Goal: Check status: Check status

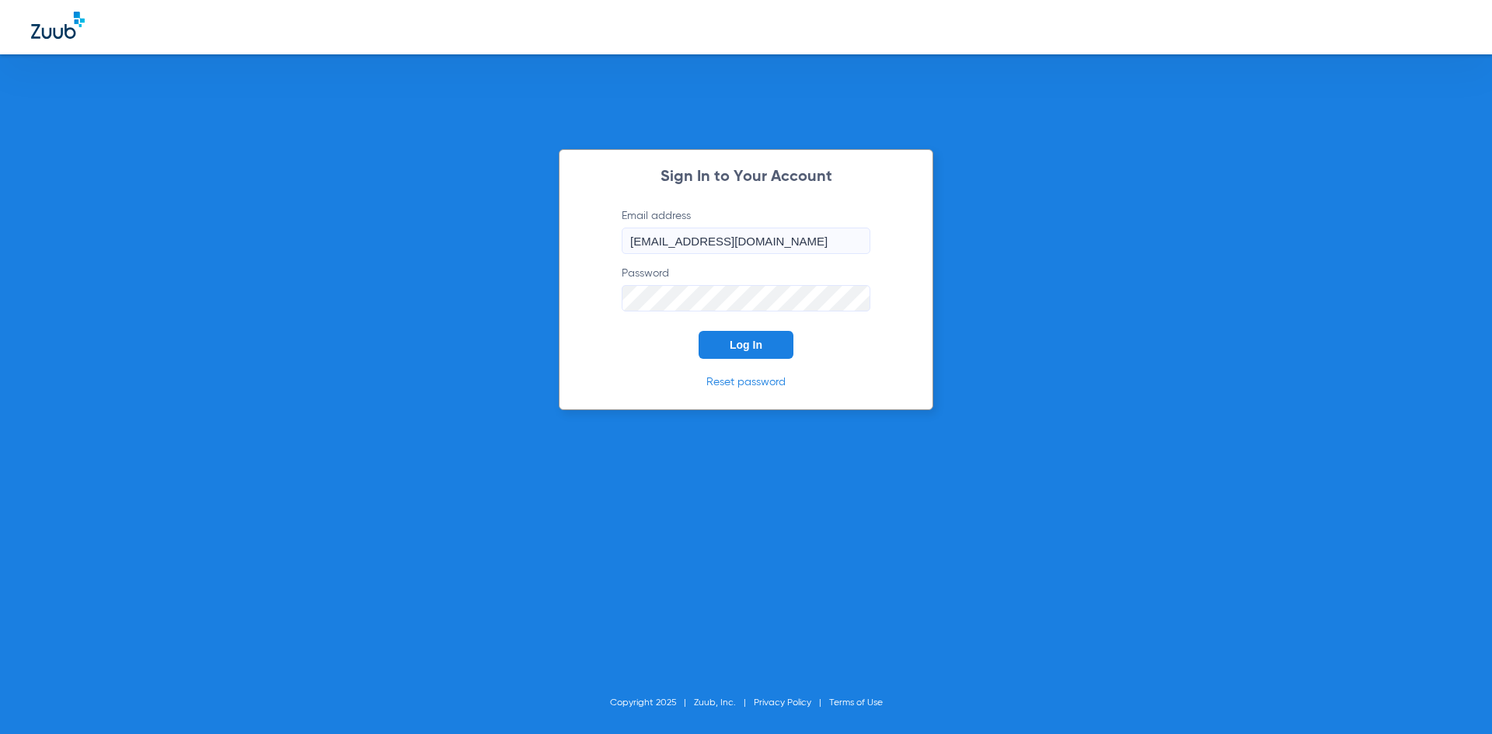
click at [763, 340] on button "Log In" at bounding box center [745, 345] width 95 height 28
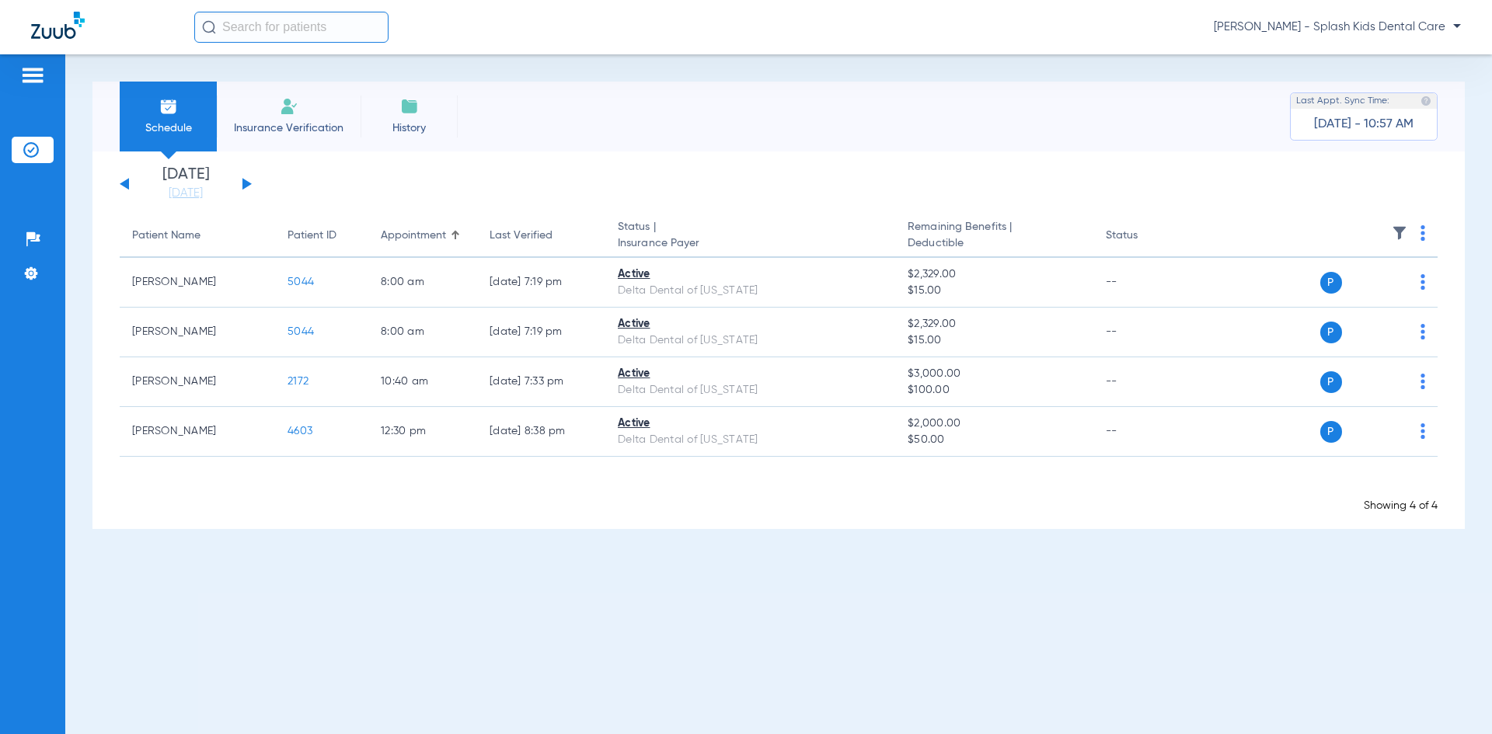
click at [251, 193] on div "[DATE] [DATE] [DATE] [DATE] [DATE] [DATE] [DATE] [DATE] [DATE] [DATE] [DATE] [D…" at bounding box center [186, 184] width 132 height 34
click at [249, 193] on div "[DATE] [DATE] [DATE] [DATE] [DATE] [DATE] [DATE] [DATE] [DATE] [DATE] [DATE] [D…" at bounding box center [186, 184] width 132 height 34
click at [247, 189] on div "[DATE] [DATE] [DATE] [DATE] [DATE] [DATE] [DATE] [DATE] [DATE] [DATE] [DATE] [D…" at bounding box center [186, 184] width 132 height 34
click at [240, 186] on div "[DATE] [DATE] [DATE] [DATE] [DATE] [DATE] [DATE] [DATE] [DATE] [DATE] [DATE] [D…" at bounding box center [186, 184] width 132 height 34
click at [244, 183] on button at bounding box center [246, 184] width 9 height 12
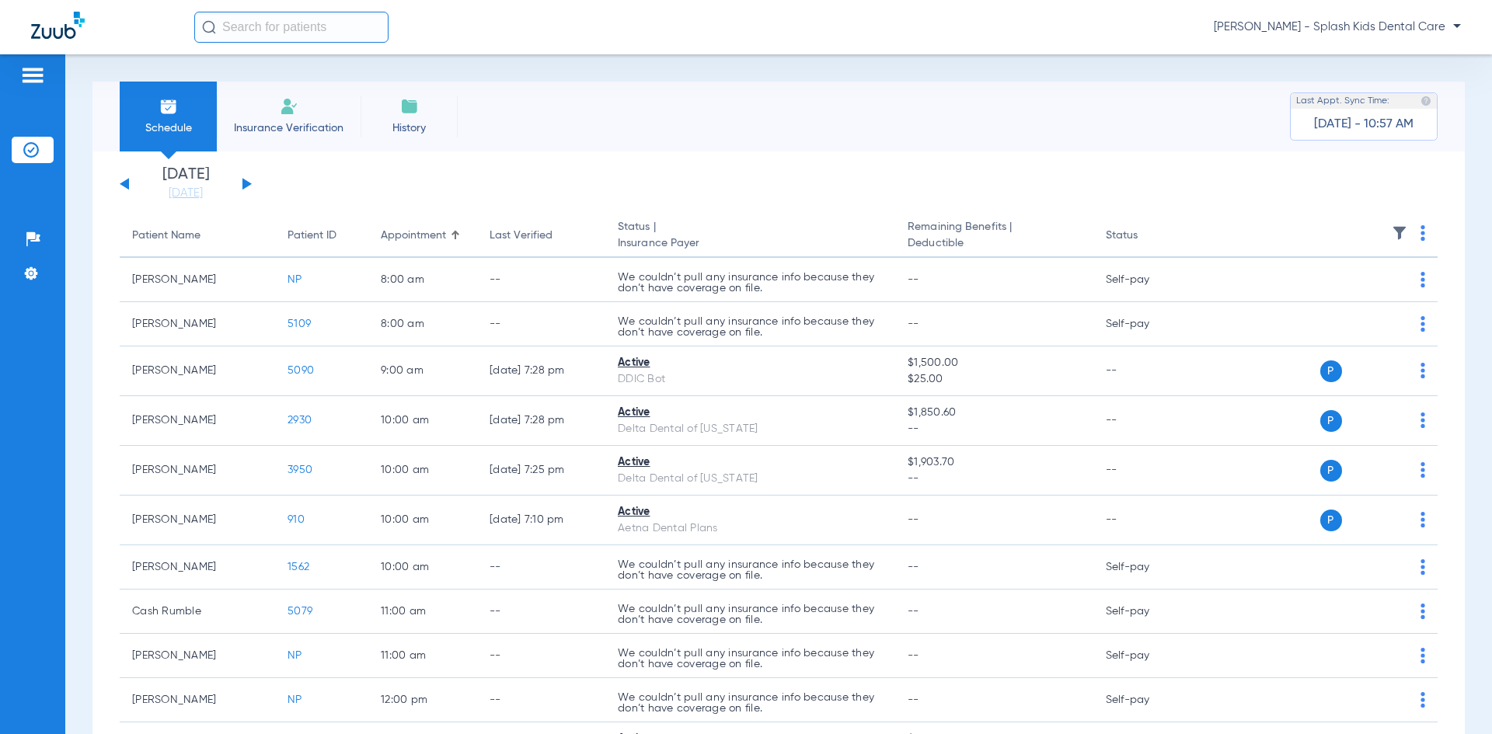
click at [242, 185] on div "[DATE] [DATE] [DATE] [DATE] [DATE] [DATE] [DATE] [DATE] [DATE] [DATE] [DATE] [D…" at bounding box center [186, 184] width 132 height 34
click at [248, 186] on div "[DATE] [DATE] [DATE] [DATE] [DATE] [DATE] [DATE] [DATE] [DATE] [DATE] [DATE] [D…" at bounding box center [186, 184] width 132 height 34
click at [248, 185] on button at bounding box center [246, 184] width 9 height 12
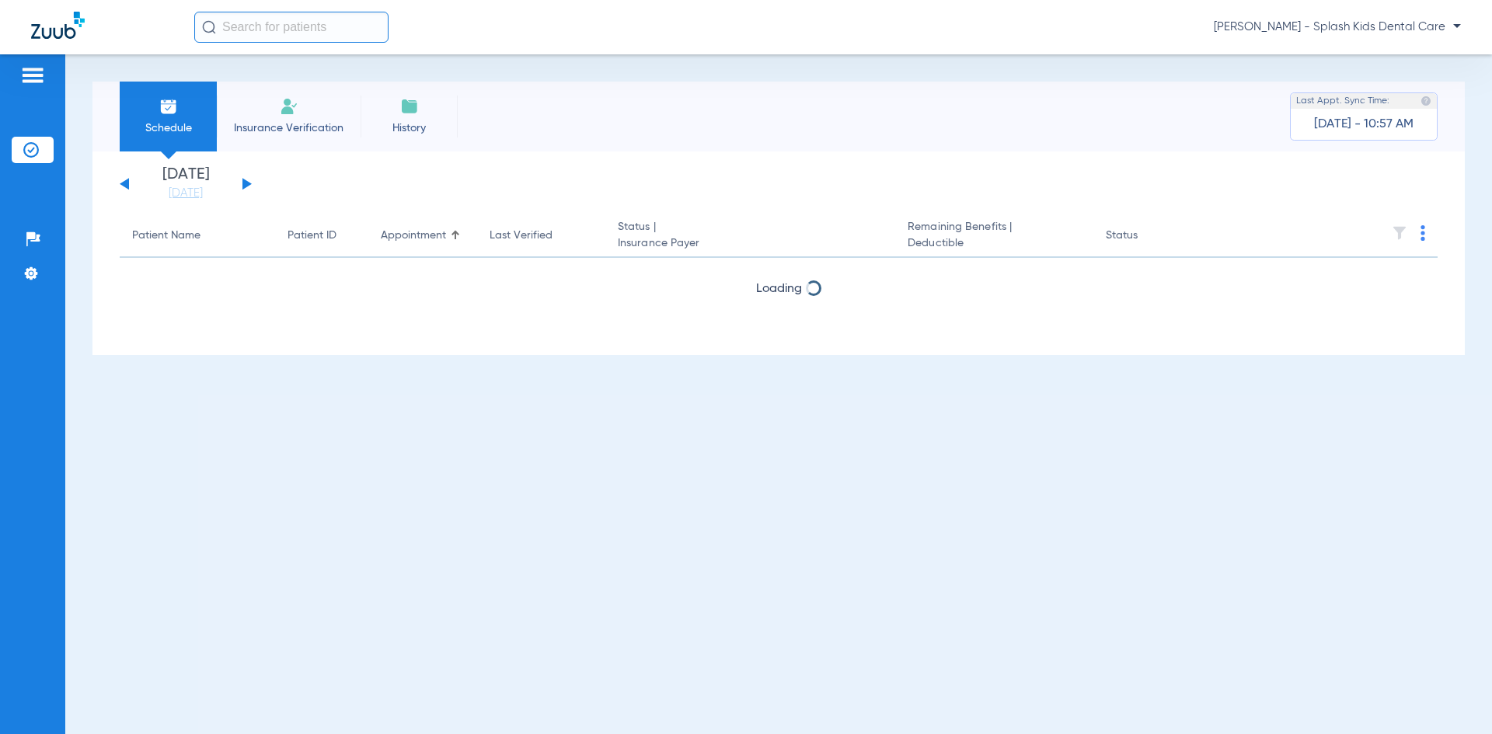
click at [245, 179] on div "[DATE] [DATE] [DATE] [DATE] [DATE] [DATE] [DATE] [DATE] [DATE] [DATE] [DATE] [D…" at bounding box center [186, 184] width 132 height 34
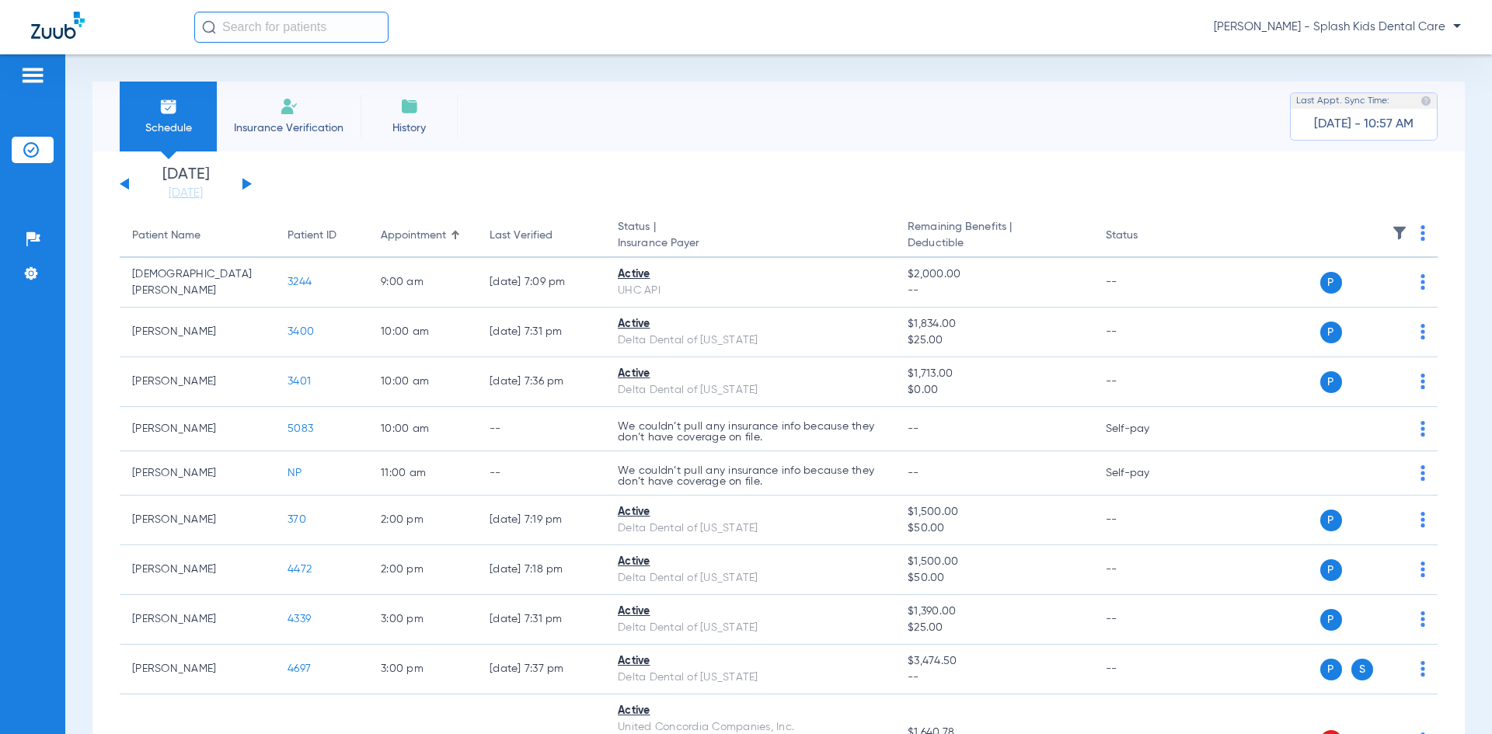
click at [245, 179] on div "[DATE] [DATE] [DATE] [DATE] [DATE] [DATE] [DATE] [DATE] [DATE] [DATE] [DATE] [D…" at bounding box center [186, 184] width 132 height 34
click at [246, 187] on button at bounding box center [246, 184] width 9 height 12
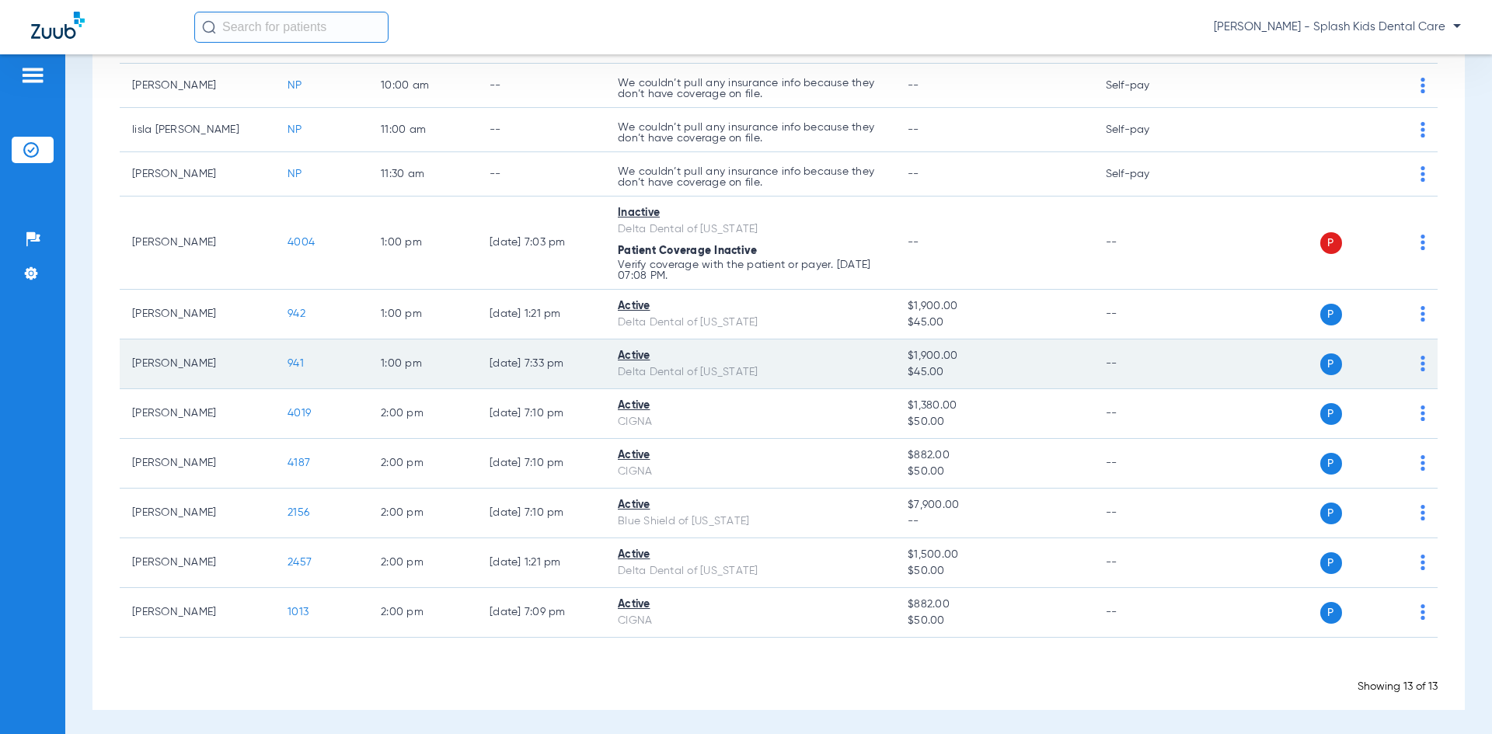
scroll to position [351, 0]
